Goal: Navigation & Orientation: Find specific page/section

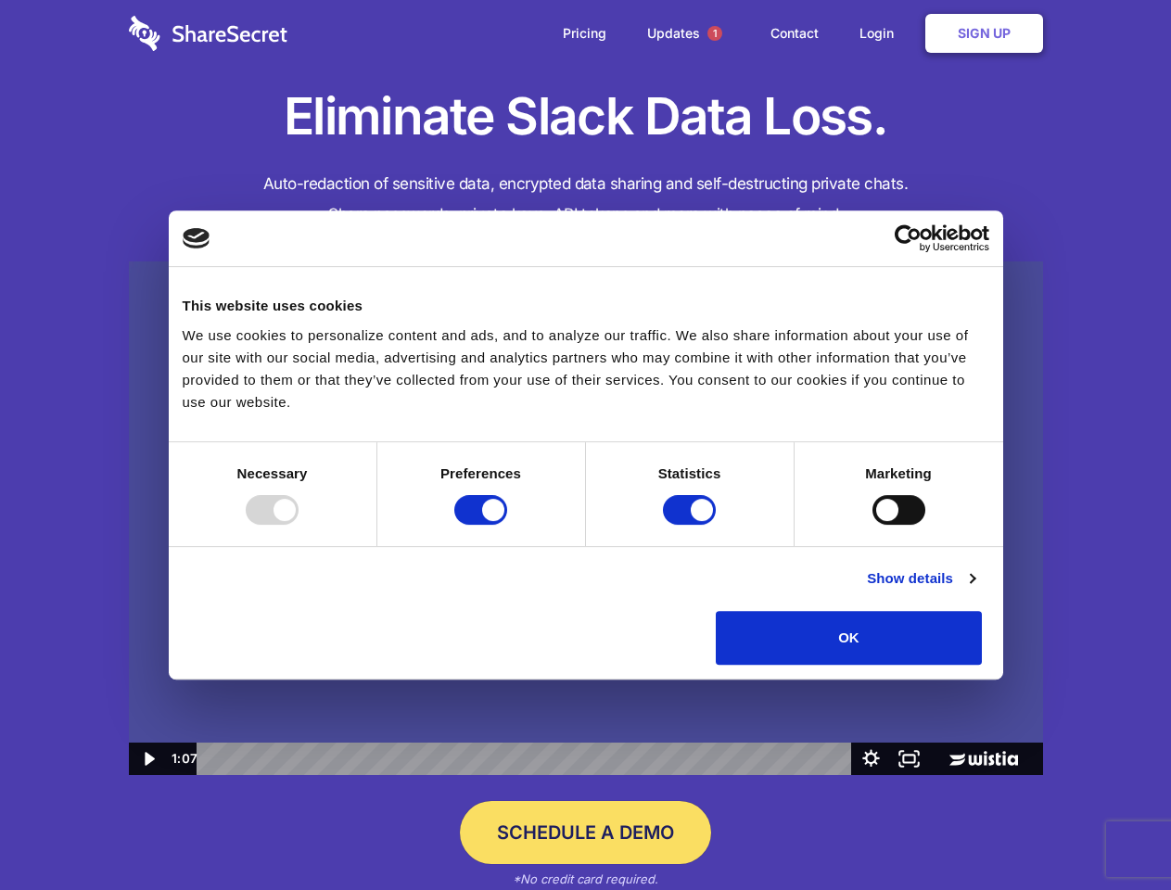
click at [585, 445] on img at bounding box center [586, 518] width 914 height 515
click at [299, 525] on div at bounding box center [272, 510] width 53 height 30
click at [507, 525] on input "Preferences" at bounding box center [480, 510] width 53 height 30
checkbox input "false"
click at [692, 525] on input "Statistics" at bounding box center [689, 510] width 53 height 30
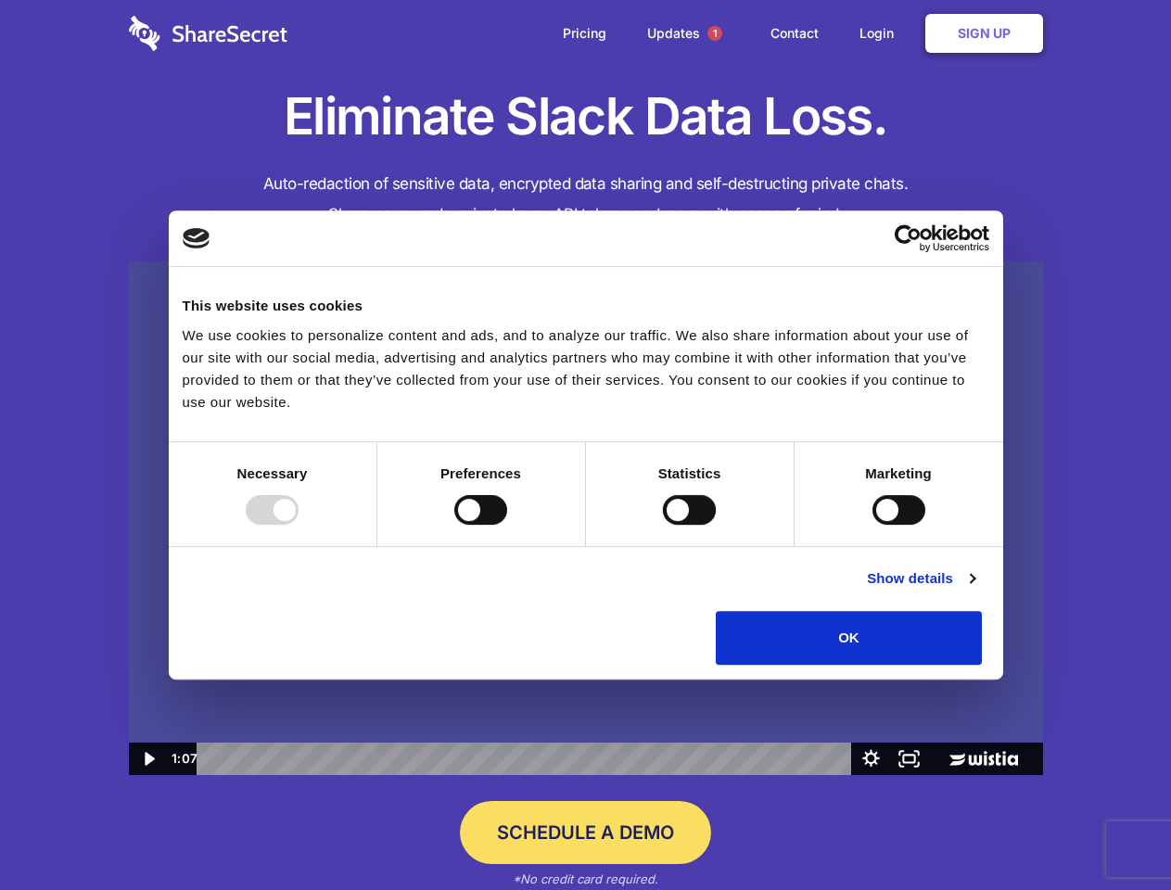
checkbox input "false"
click at [872, 525] on input "Marketing" at bounding box center [898, 510] width 53 height 30
checkbox input "true"
click at [974, 590] on link "Show details" at bounding box center [921, 578] width 108 height 22
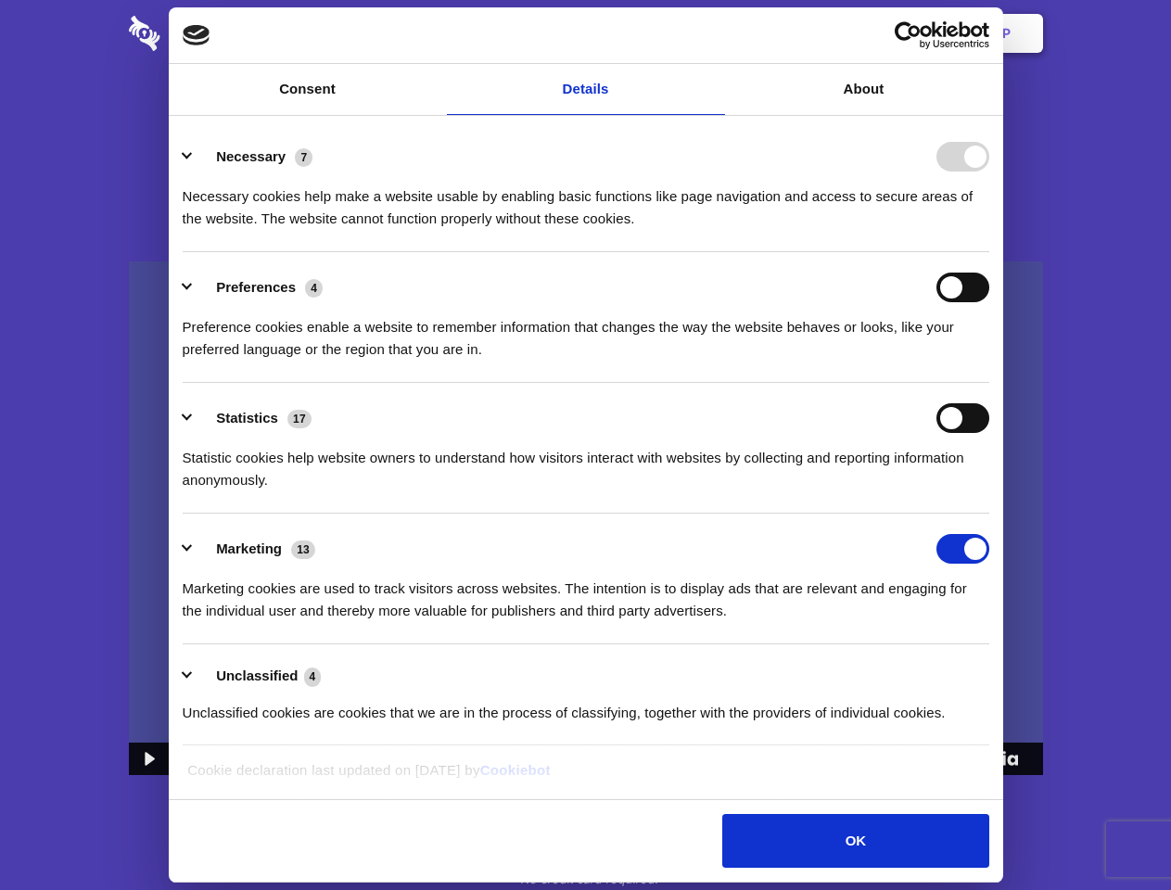
click at [989, 383] on li "Preferences 4 Preference cookies enable a website to remember information that …" at bounding box center [586, 317] width 807 height 131
click at [714, 33] on span "1" at bounding box center [714, 33] width 15 height 15
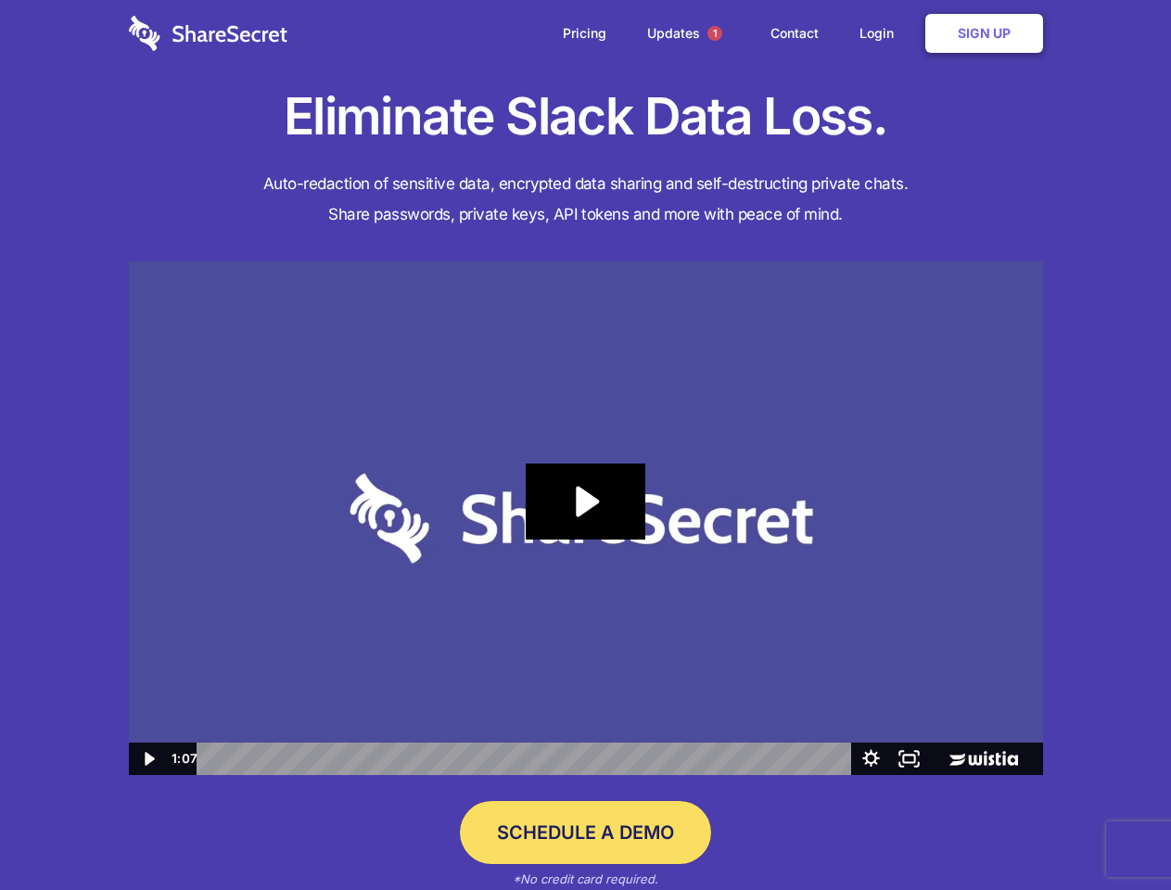
click at [586, 518] on icon "Play Video: Sharesecret Slack Extension" at bounding box center [585, 502] width 119 height 76
